Goal: Task Accomplishment & Management: Manage account settings

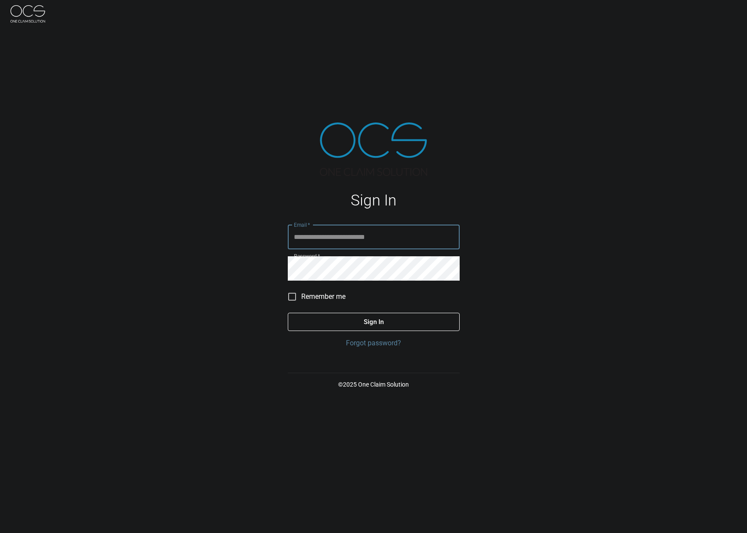
click at [398, 236] on input "Email   *" at bounding box center [374, 237] width 172 height 24
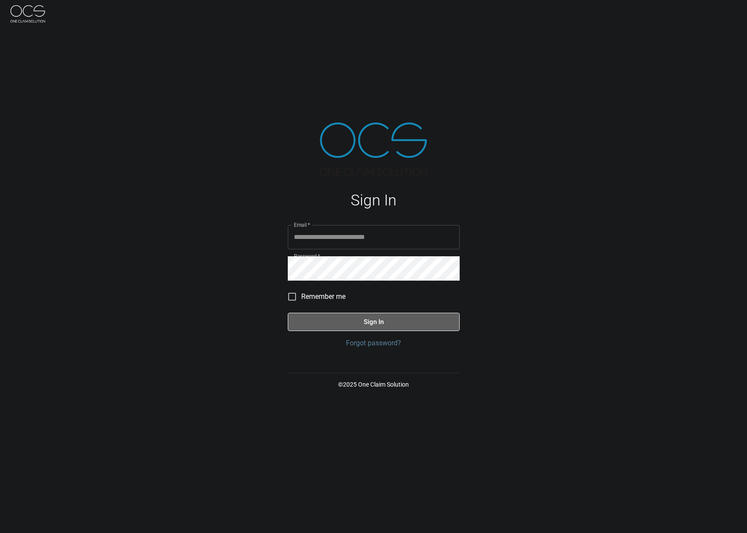
click at [407, 324] on button "Sign In" at bounding box center [374, 322] width 172 height 18
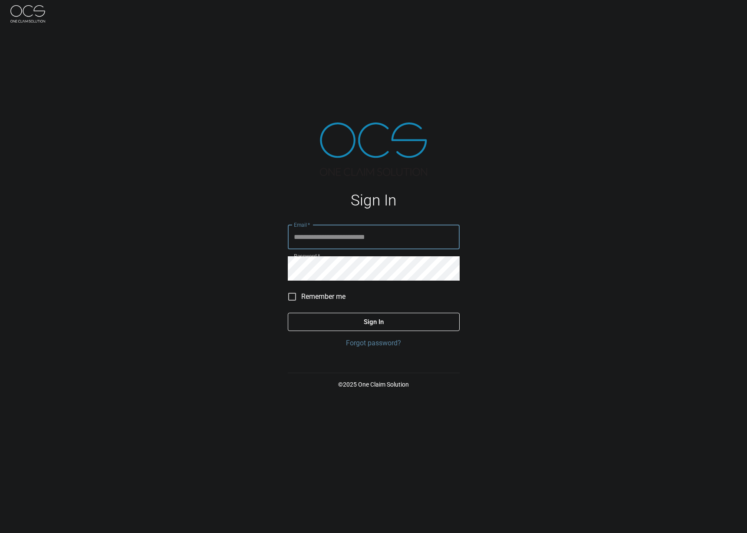
click at [0, 532] on com-1password-button at bounding box center [0, 533] width 0 height 0
click at [408, 246] on input "Email   *" at bounding box center [374, 237] width 172 height 24
click at [0, 532] on com-1password-button at bounding box center [0, 533] width 0 height 0
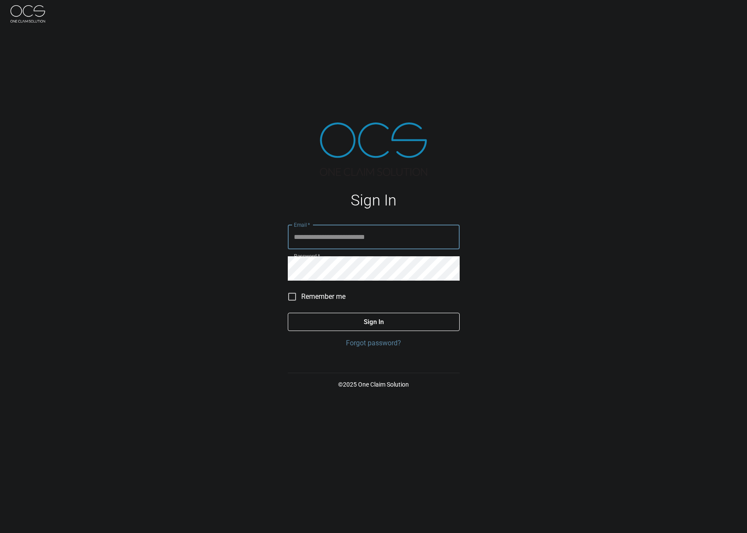
click at [0, 532] on com-1password-button at bounding box center [0, 533] width 0 height 0
click at [404, 235] on input "Email   *" at bounding box center [374, 237] width 172 height 24
type input "**********"
